Goal: Transaction & Acquisition: Purchase product/service

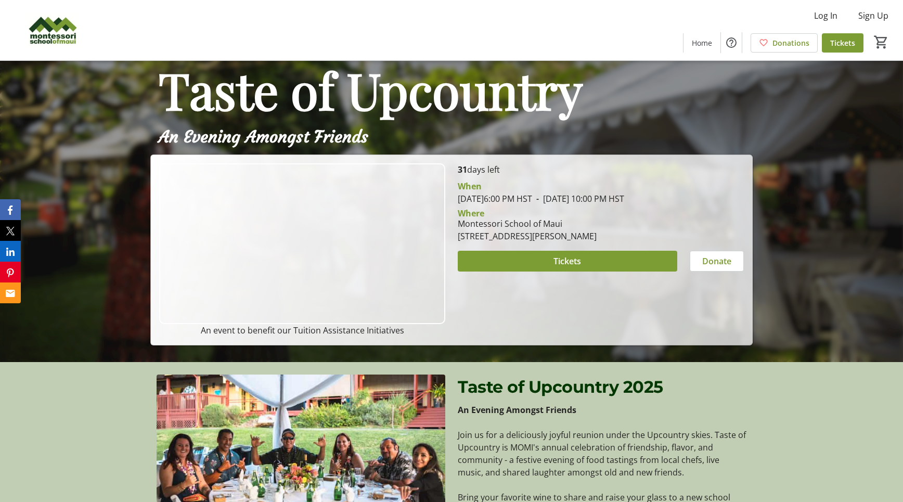
scroll to position [139, 0]
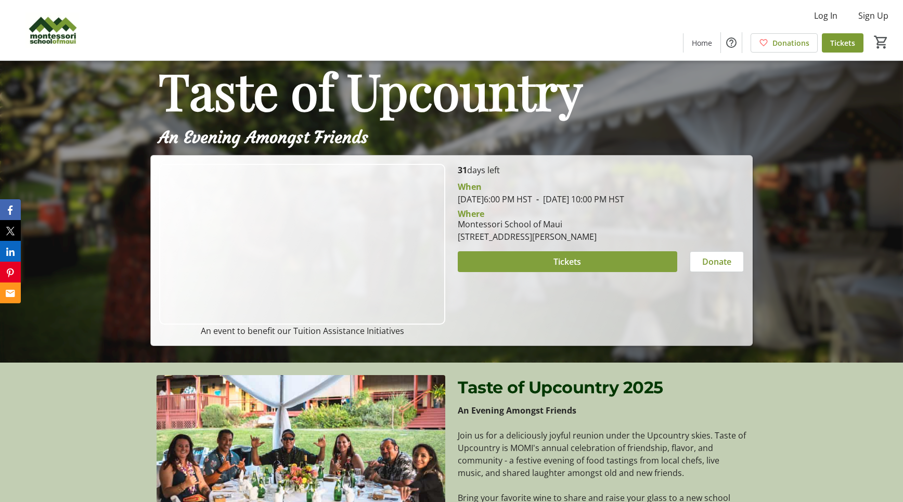
click at [600, 254] on span at bounding box center [568, 261] width 220 height 25
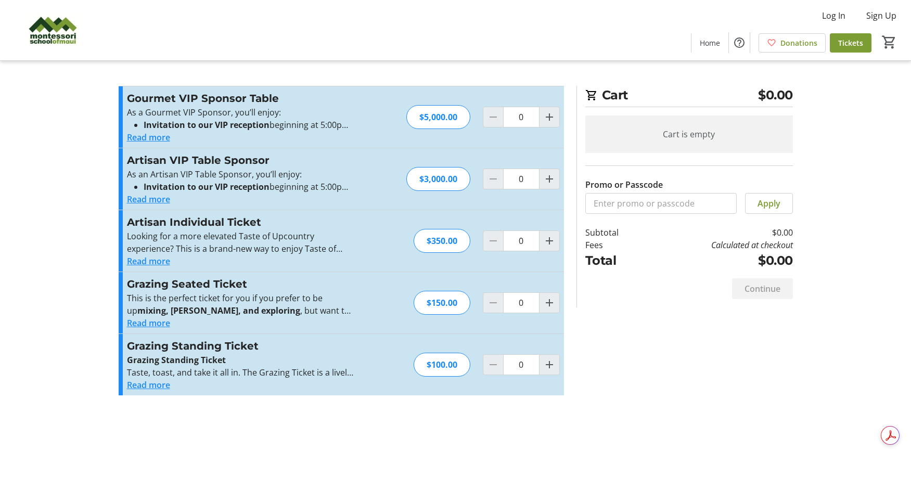
click at [151, 261] on button "Read more" at bounding box center [148, 261] width 43 height 12
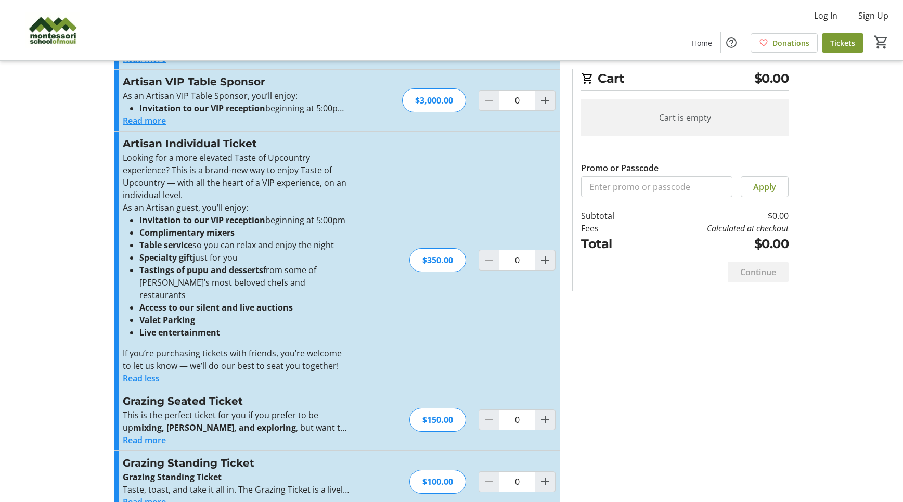
scroll to position [89, 0]
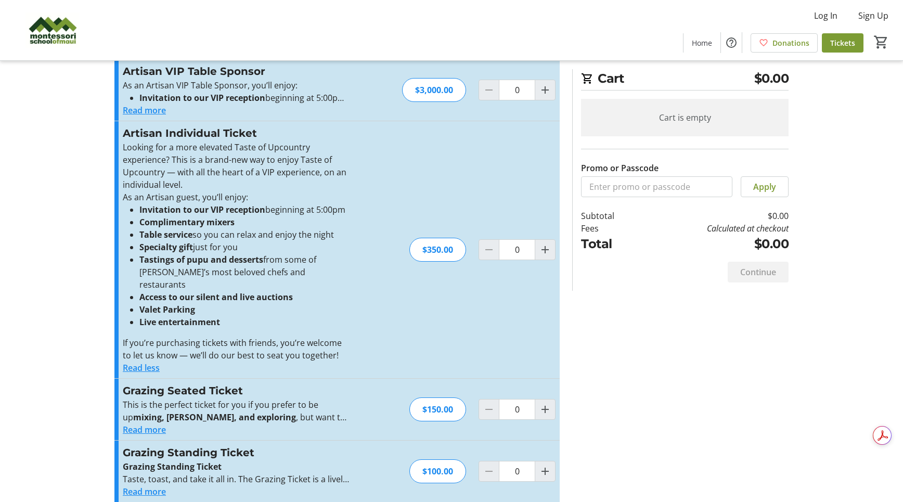
click at [153, 424] on button "Read more" at bounding box center [144, 430] width 43 height 12
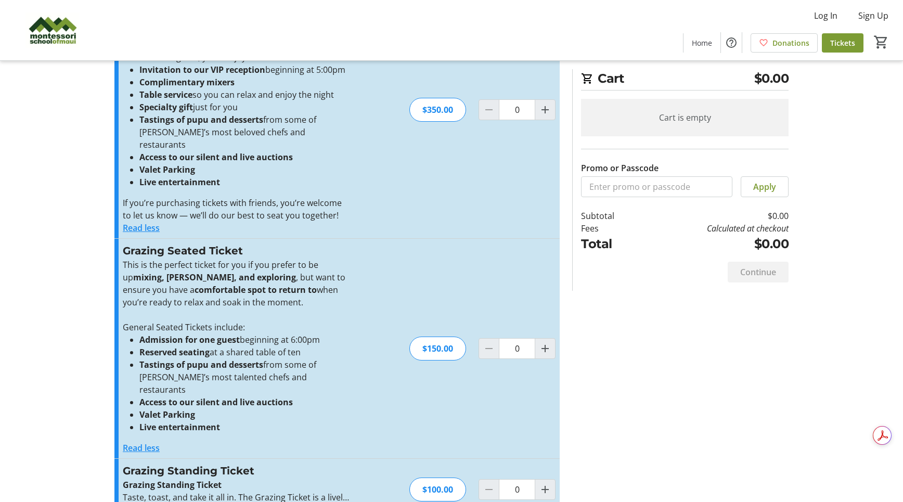
scroll to position [235, 0]
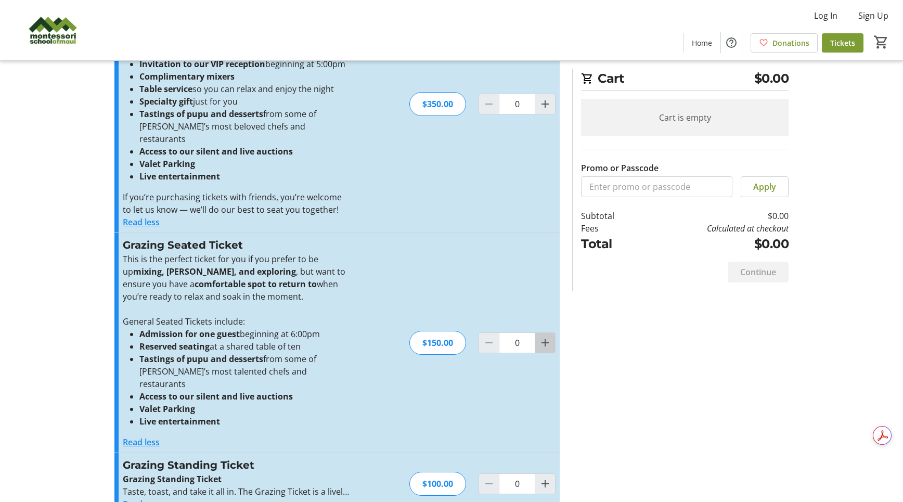
click at [548, 337] on mat-icon "Increment by one" at bounding box center [545, 343] width 12 height 12
type input "2"
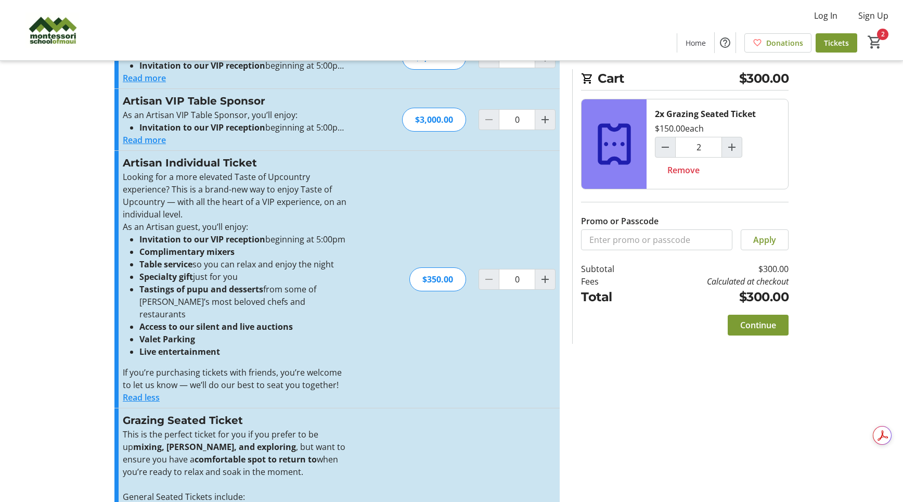
scroll to position [0, 0]
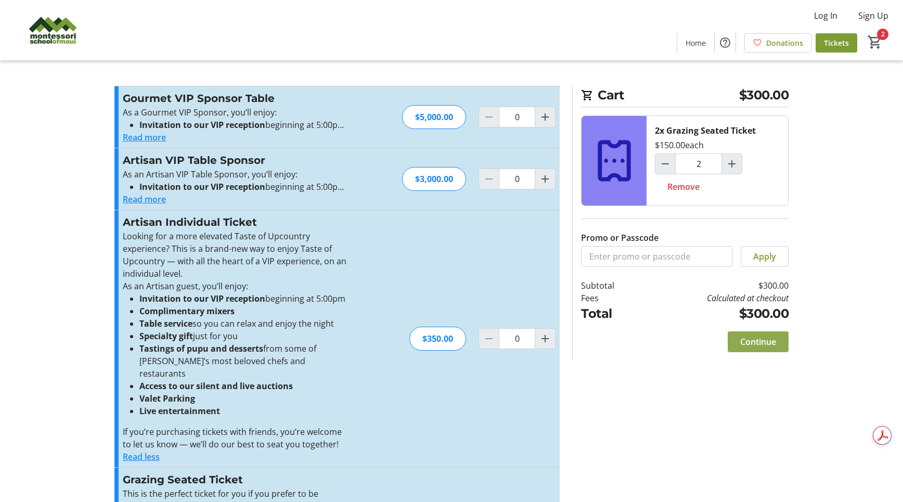
click at [761, 341] on span "Continue" at bounding box center [758, 342] width 36 height 12
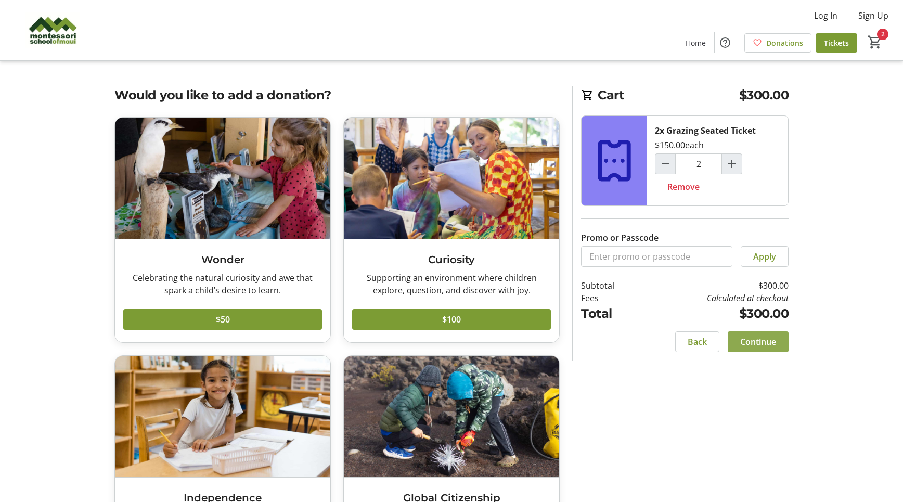
click at [768, 340] on span "Continue" at bounding box center [758, 342] width 36 height 12
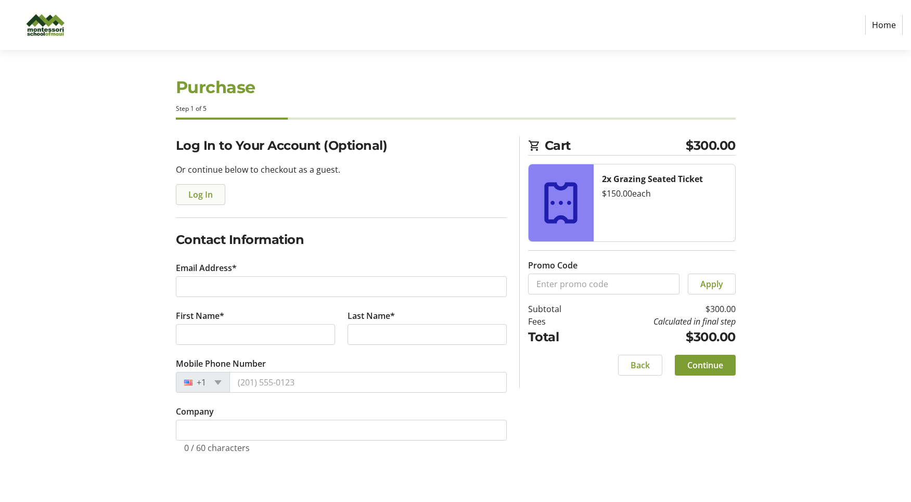
click at [196, 195] on span "Log In" at bounding box center [200, 194] width 24 height 12
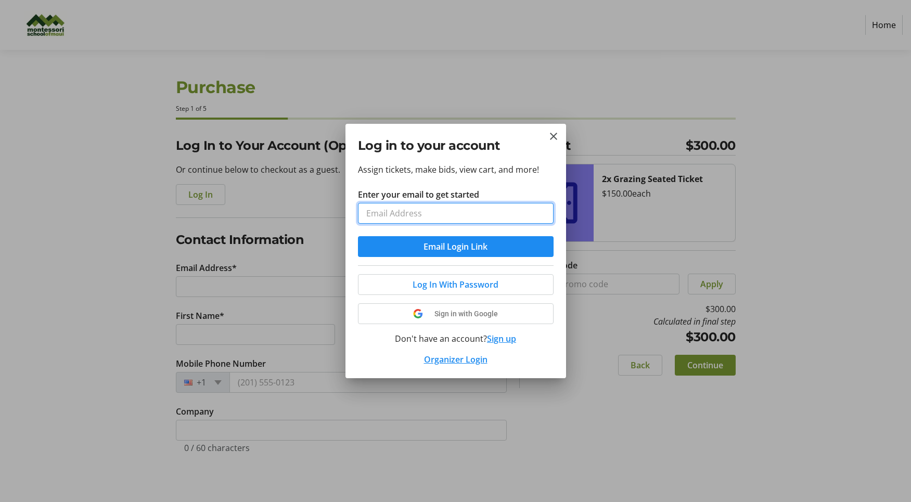
click at [396, 210] on input "Enter your email to get started" at bounding box center [456, 213] width 196 height 21
click at [538, 170] on div "Assign tickets, make bids, view cart, and more! Enter your email to get started…" at bounding box center [455, 270] width 221 height 215
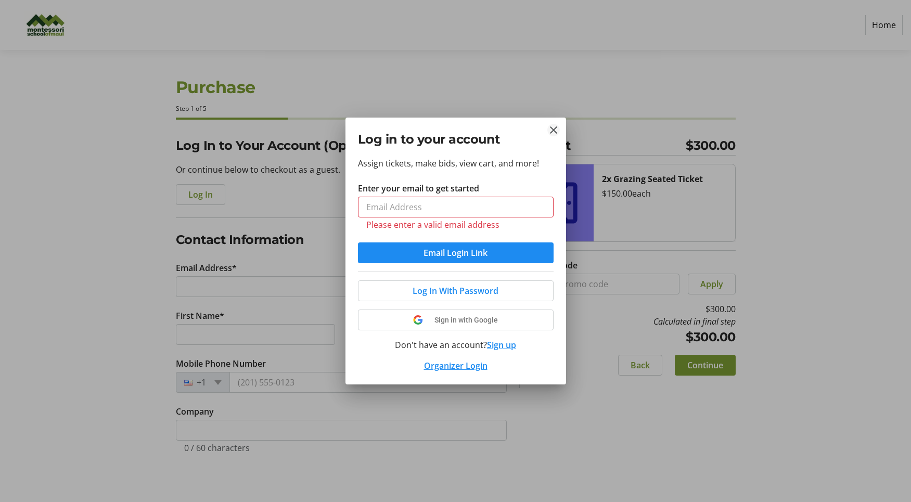
click at [554, 128] on mat-icon "Close" at bounding box center [553, 130] width 12 height 12
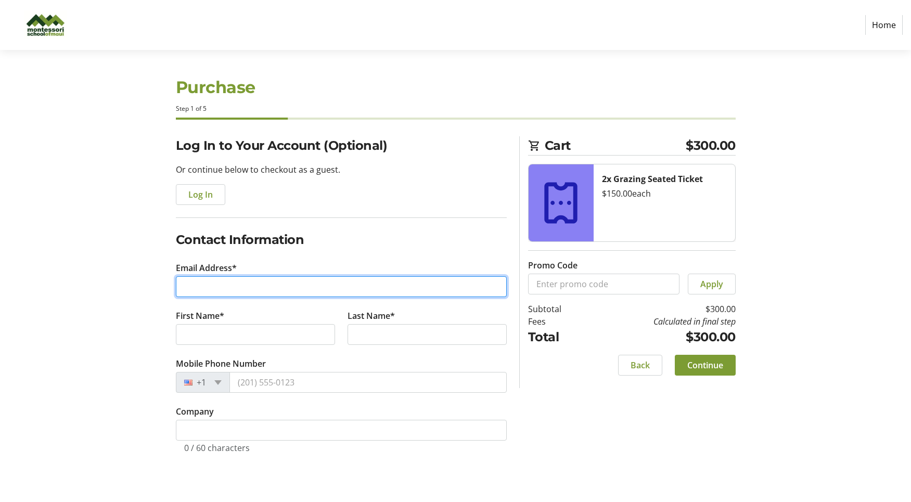
click at [271, 287] on input "Email Address*" at bounding box center [341, 286] width 331 height 21
type input "[EMAIL_ADDRESS][DOMAIN_NAME]"
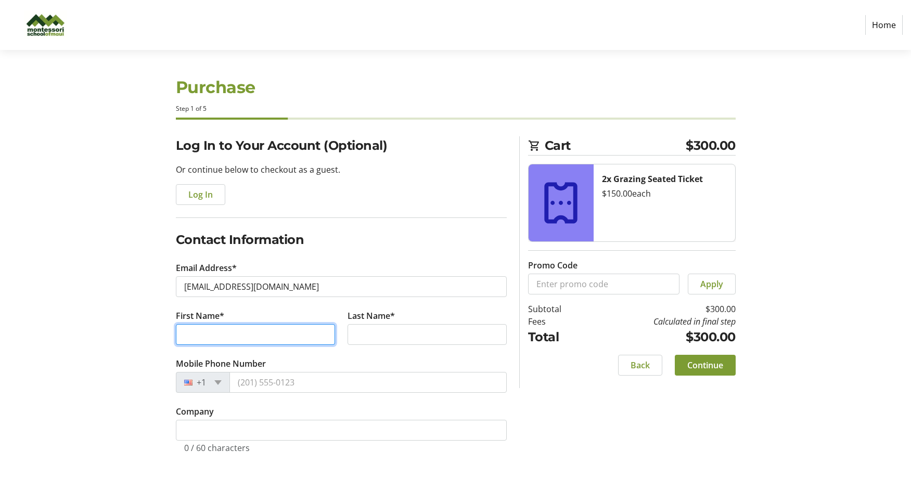
click at [246, 331] on input "First Name*" at bounding box center [255, 334] width 159 height 21
type input "Vetea"
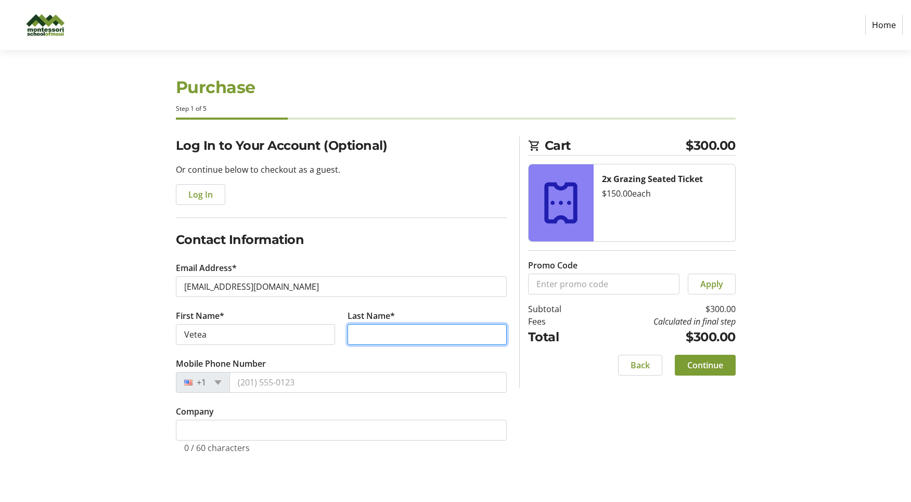
type input "Ribet"
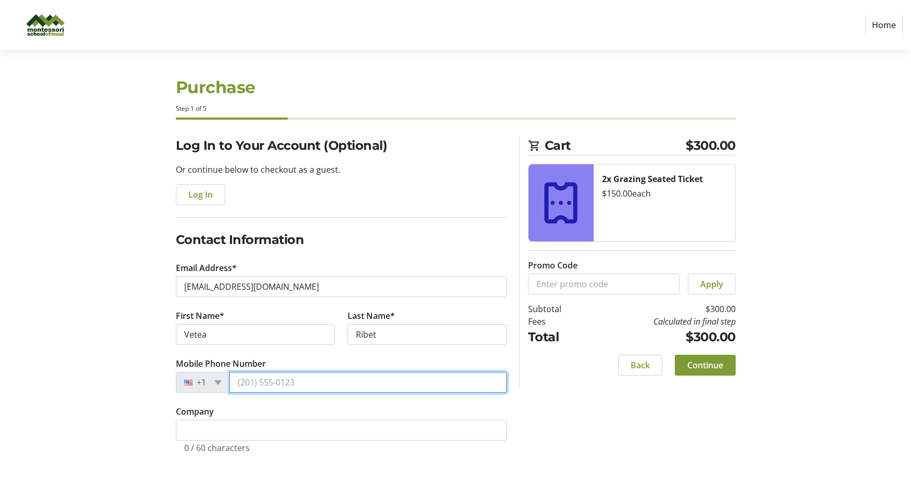
type input "[PHONE_NUMBER]"
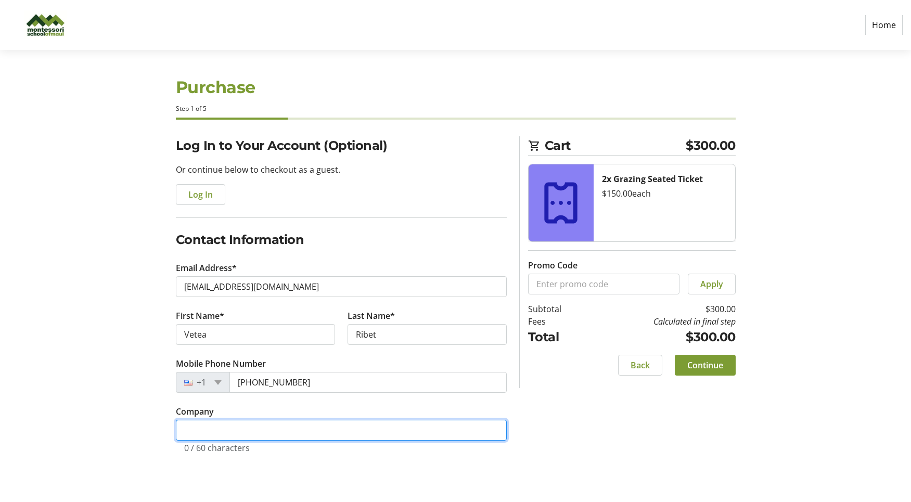
type input "Westside Investment Management"
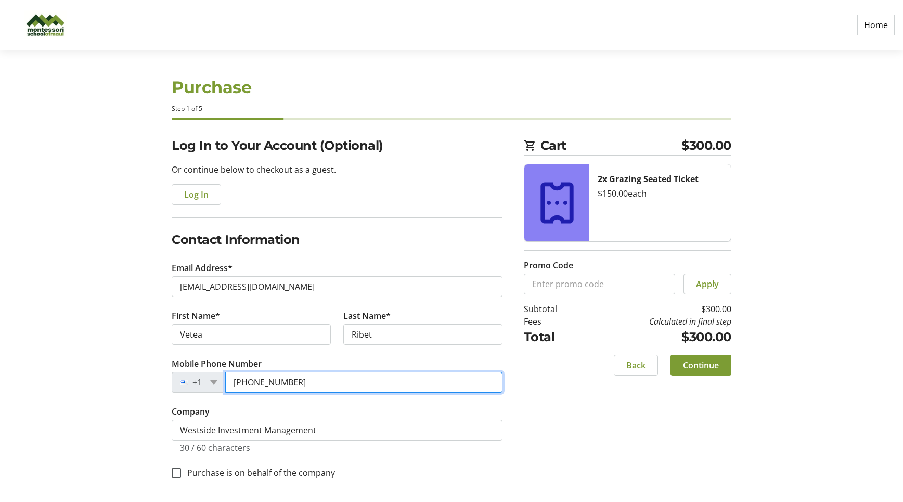
click at [269, 392] on input "[PHONE_NUMBER]" at bounding box center [363, 382] width 277 height 21
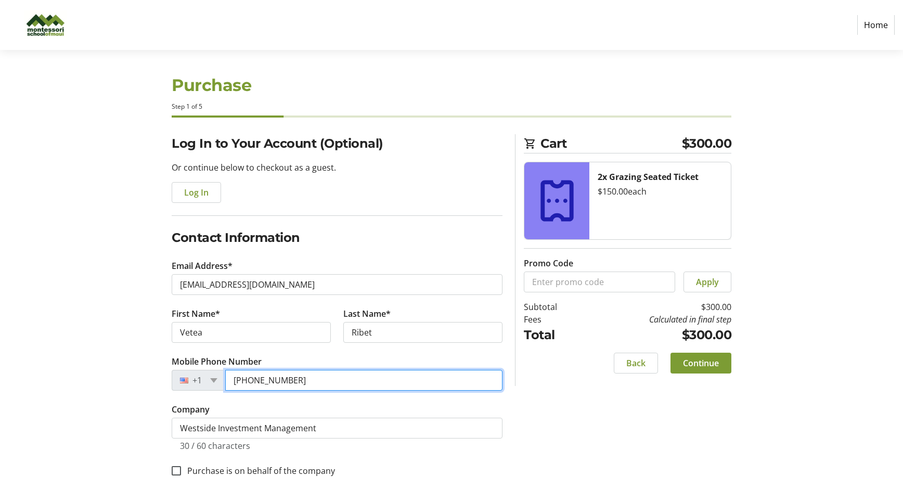
type input "[PHONE_NUMBER]"
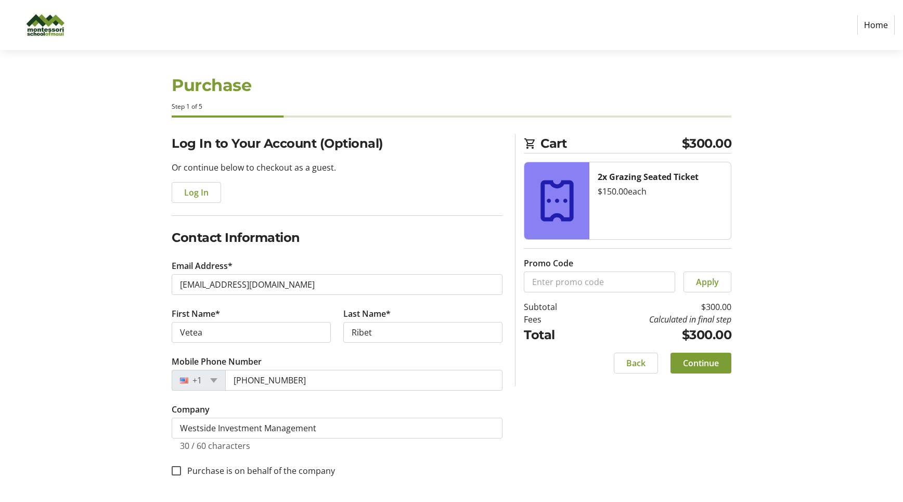
click at [413, 459] on tr-form-field "Company Westside Investment Management 30 / 60 characters" at bounding box center [337, 433] width 331 height 60
click at [712, 363] on span "Continue" at bounding box center [701, 363] width 36 height 12
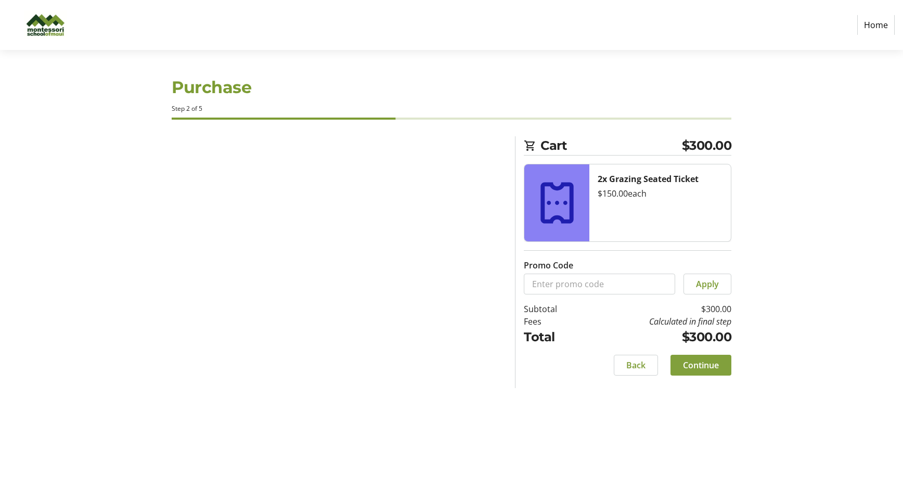
scroll to position [0, 0]
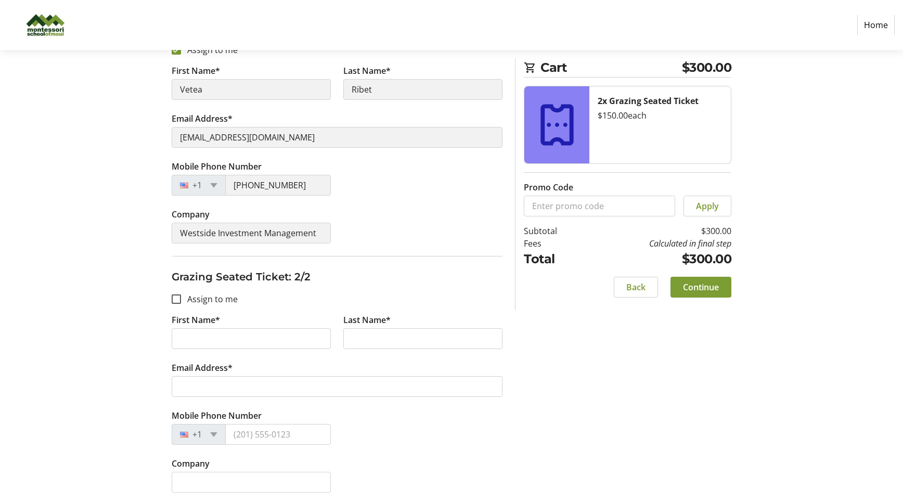
scroll to position [185, 0]
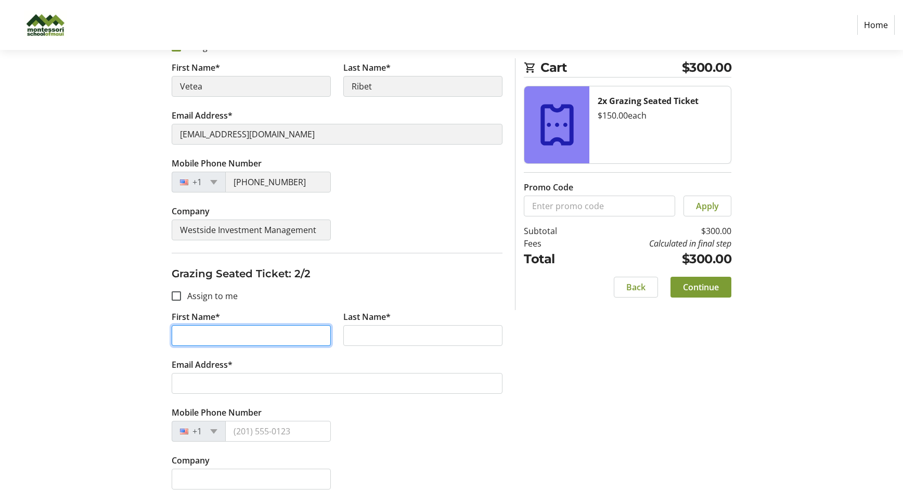
click at [190, 336] on input "First Name*" at bounding box center [251, 335] width 159 height 21
type input "[PERSON_NAME]"
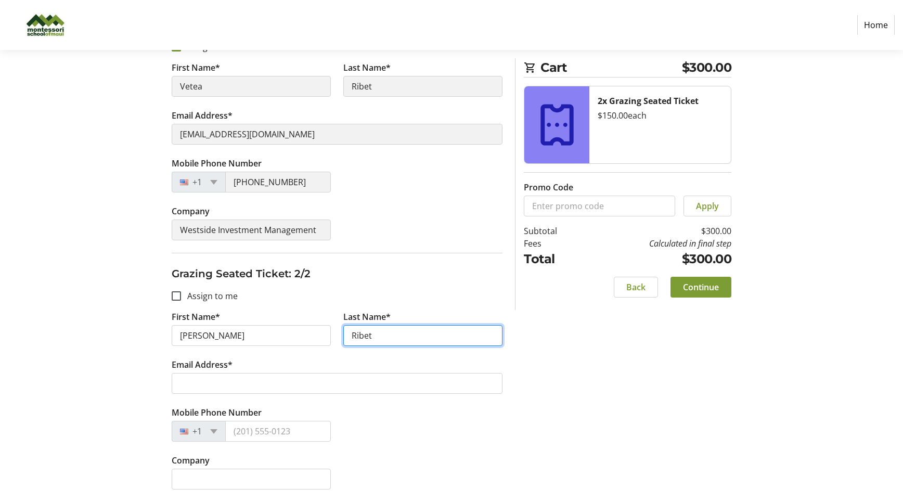
type input "Ribet"
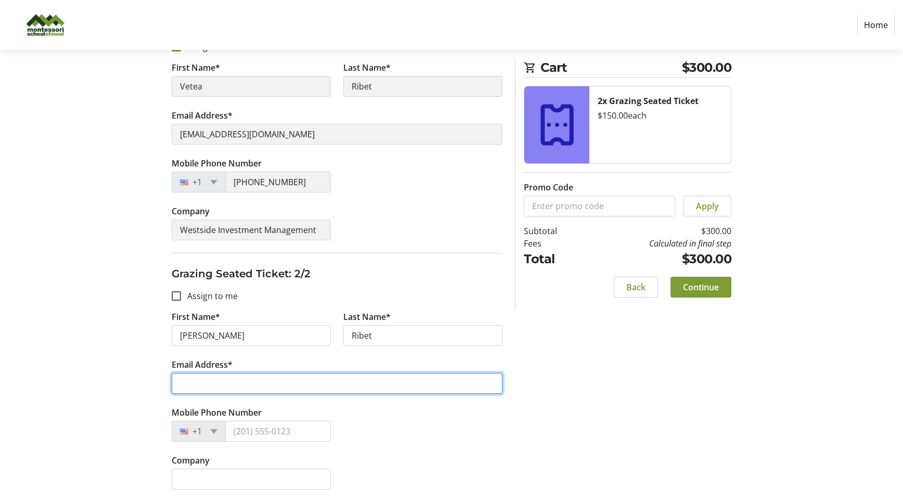
click at [208, 381] on input "Email Address*" at bounding box center [337, 383] width 331 height 21
type input "[EMAIL_ADDRESS][DOMAIN_NAME]"
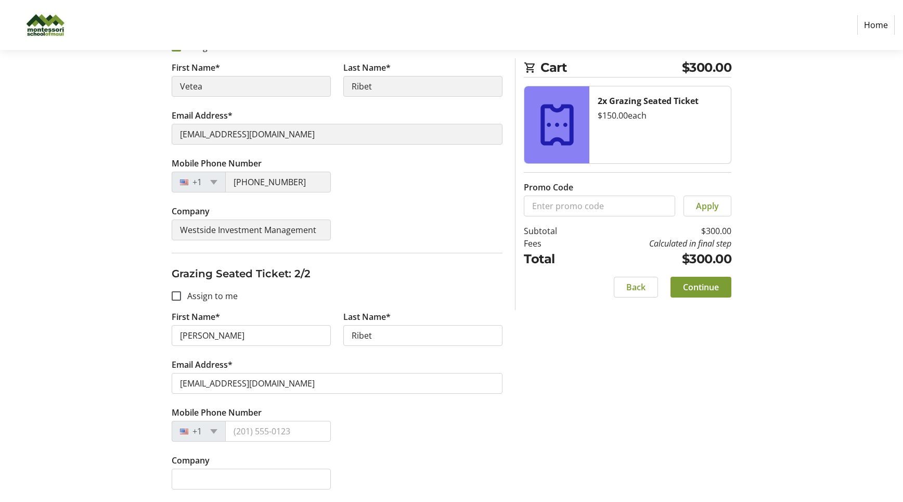
click at [449, 421] on div "Mobile Phone Number +1" at bounding box center [336, 430] width 343 height 48
click at [241, 429] on input "Mobile Phone Number" at bounding box center [278, 431] width 106 height 21
type input "[PHONE_NUMBER]"
click at [531, 423] on div "Assign Tickets Enter details for each attendee so that they receive their ticke…" at bounding box center [451, 227] width 687 height 551
click at [227, 477] on input "Company" at bounding box center [251, 479] width 159 height 21
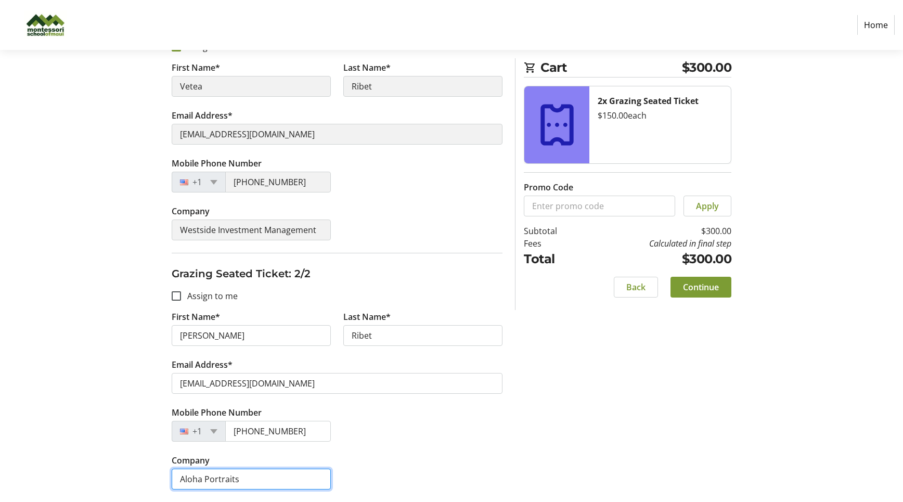
type input "Aloha Portraits"
click at [491, 420] on div "Mobile Phone Number [PHONE_NUMBER]" at bounding box center [336, 430] width 343 height 48
click at [701, 283] on span "Continue" at bounding box center [701, 287] width 36 height 12
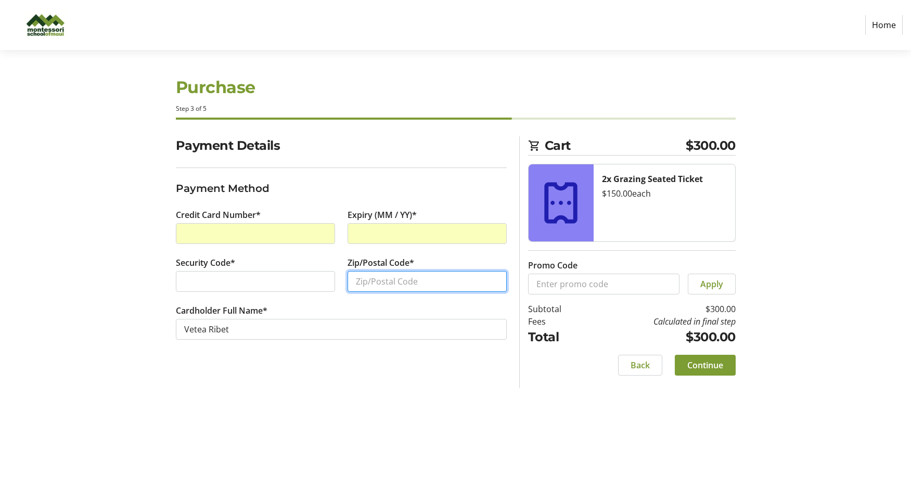
click at [398, 283] on input "Zip/Postal Code*" at bounding box center [427, 281] width 159 height 21
type input "96708"
click at [251, 272] on div at bounding box center [255, 281] width 159 height 21
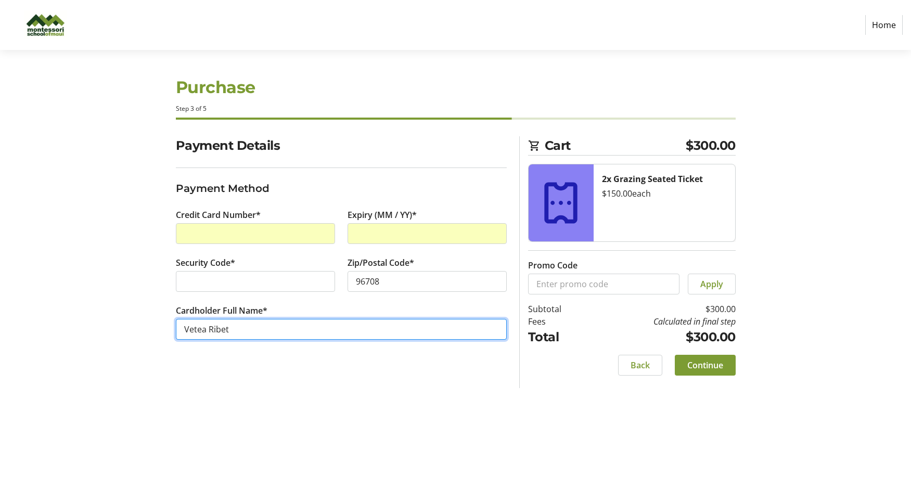
click at [207, 328] on input "Vetea Ribet" at bounding box center [341, 329] width 331 height 21
type input "Vetea [PERSON_NAME]"
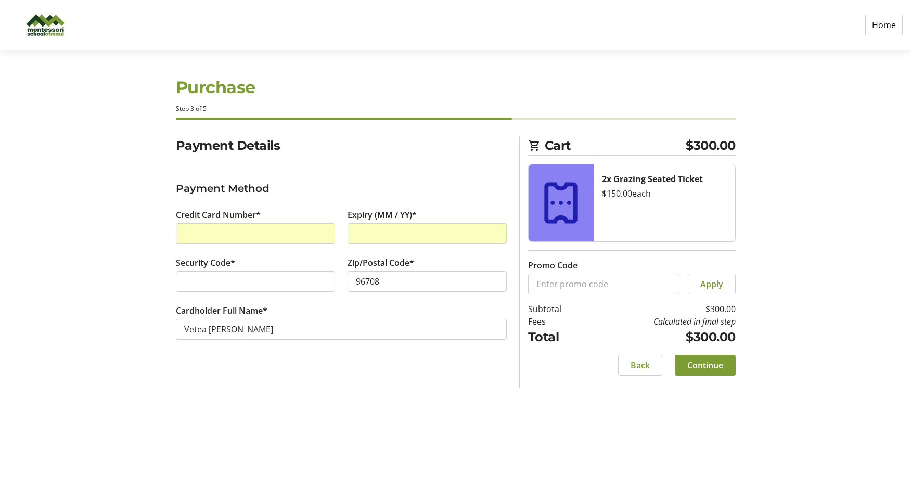
click at [741, 417] on div "Purchase Step 3 of 5 Cart $300.00 2x Grazing Seated Ticket $150.00 each Promo C…" at bounding box center [455, 276] width 687 height 452
click at [721, 369] on span "Continue" at bounding box center [705, 365] width 36 height 12
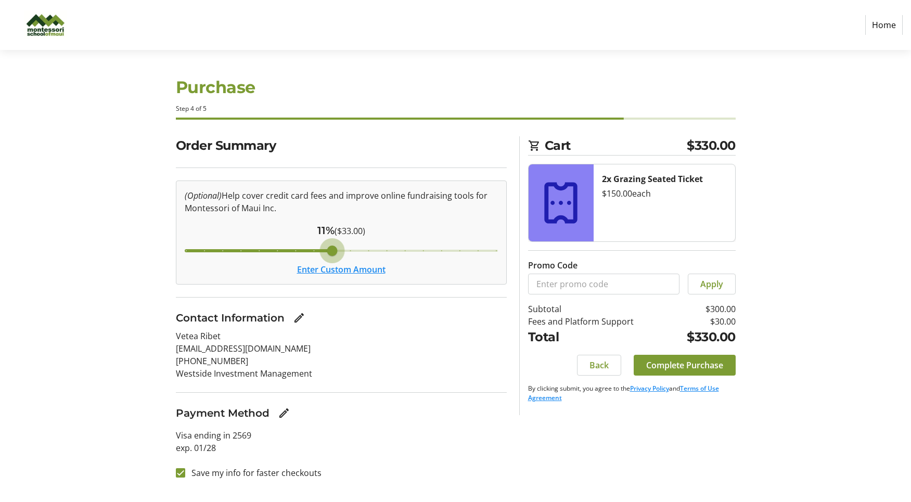
drag, startPoint x: 318, startPoint y: 253, endPoint x: 323, endPoint y: 251, distance: 5.6
type input "11"
click at [323, 251] on input "Cover fees percentage" at bounding box center [341, 250] width 335 height 23
click at [182, 475] on input "Save my info for faster checkouts" at bounding box center [180, 472] width 9 height 9
checkbox input "false"
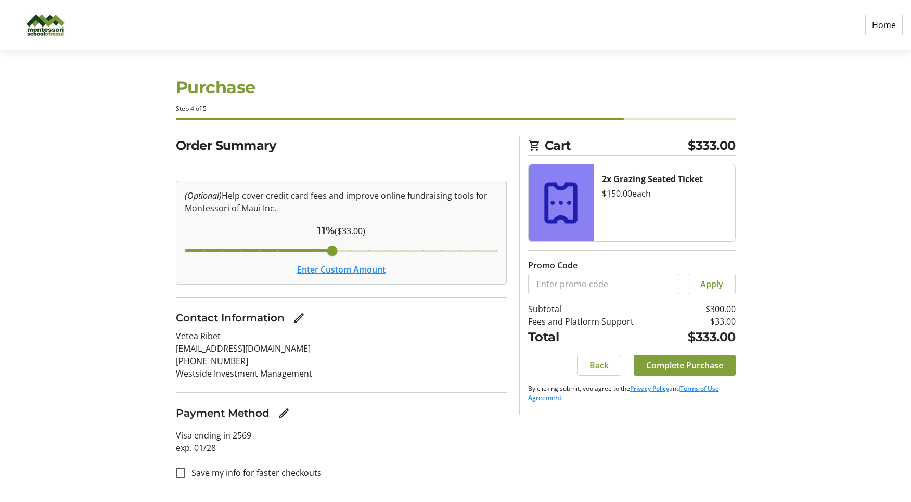
click at [677, 361] on span "Complete Purchase" at bounding box center [684, 365] width 77 height 12
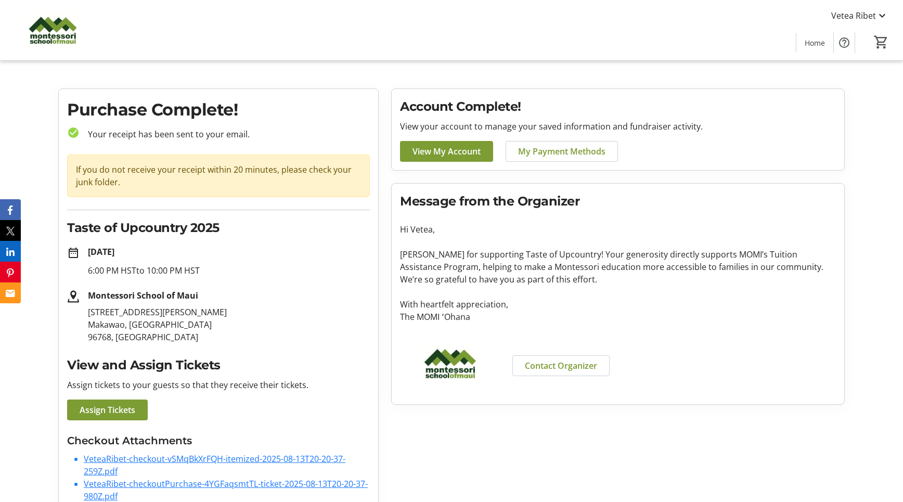
scroll to position [57, 0]
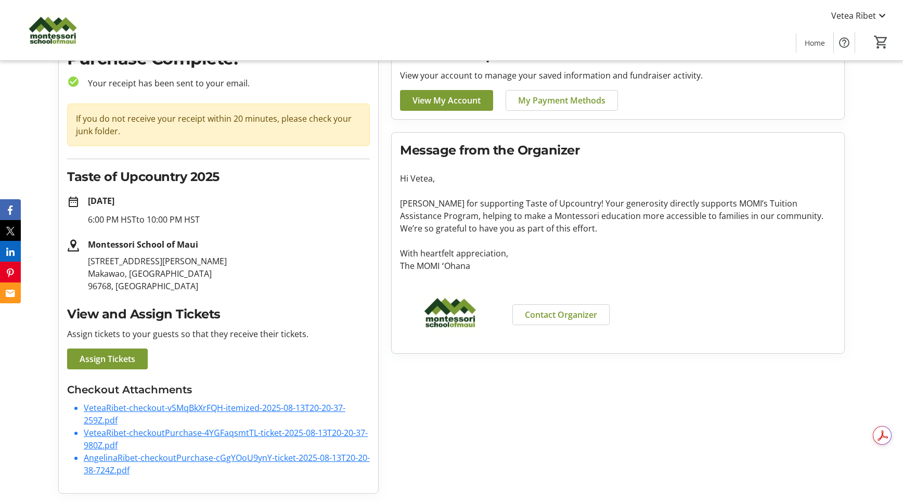
click at [126, 409] on link "VeteaRibet-checkout-vSMqBkXrFQH-itemized-2025-08-13T20-20-37-259Z.pdf" at bounding box center [215, 414] width 262 height 24
click at [142, 435] on link "VeteaRibet-checkoutPurchase-4YGFaqsmtTL-ticket-2025-08-13T20-20-37-980Z.pdf" at bounding box center [226, 439] width 284 height 24
click at [190, 458] on link "AngelinaRibet-checkoutPurchase-cGgYOoU9ynY-ticket-2025-08-13T20-20-38-724Z.pdf" at bounding box center [227, 464] width 286 height 24
